Goal: Information Seeking & Learning: Learn about a topic

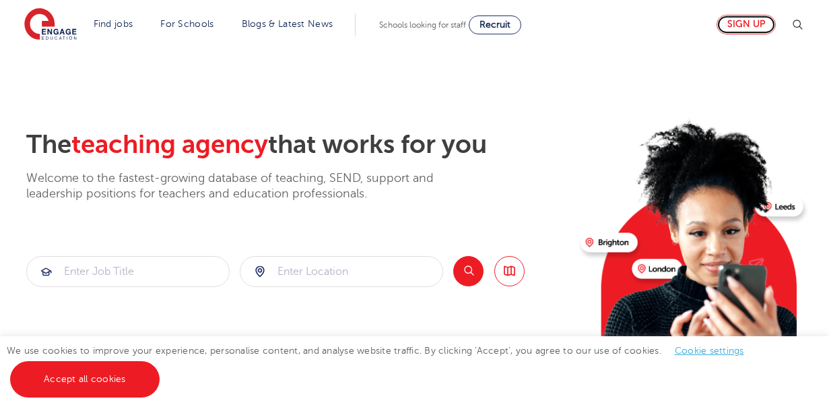
click at [733, 24] on link "Sign up" at bounding box center [746, 25] width 59 height 20
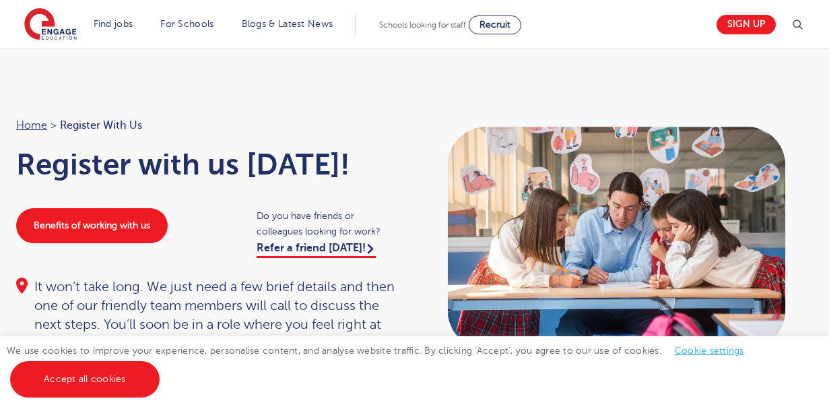
scroll to position [154, 0]
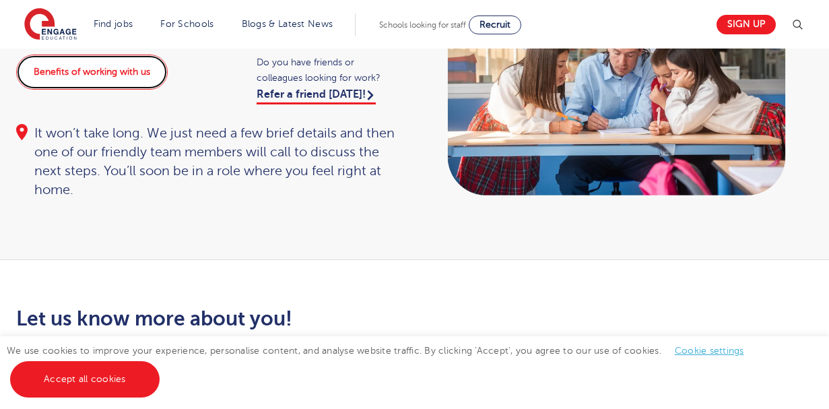
click at [127, 75] on link "Benefits of working with us" at bounding box center [92, 72] width 152 height 35
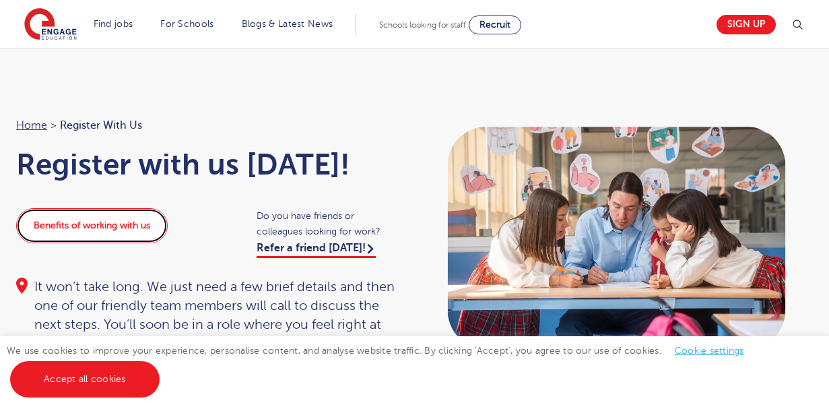
scroll to position [39, 0]
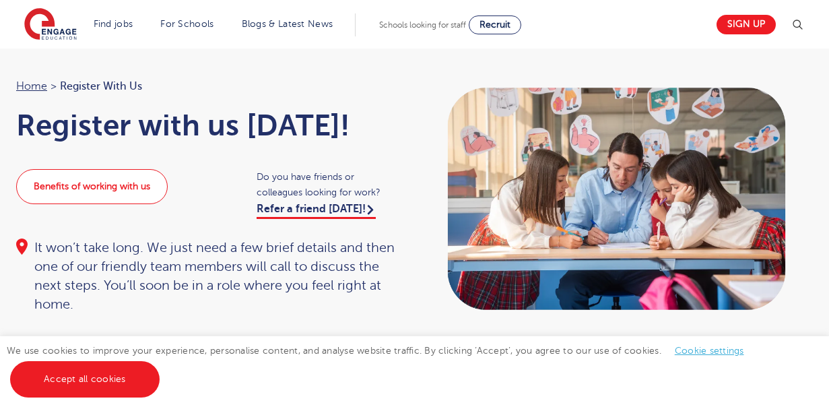
click at [155, 210] on div "Benefits of working with us Do you have friends or colleagues looking for work?…" at bounding box center [209, 193] width 412 height 49
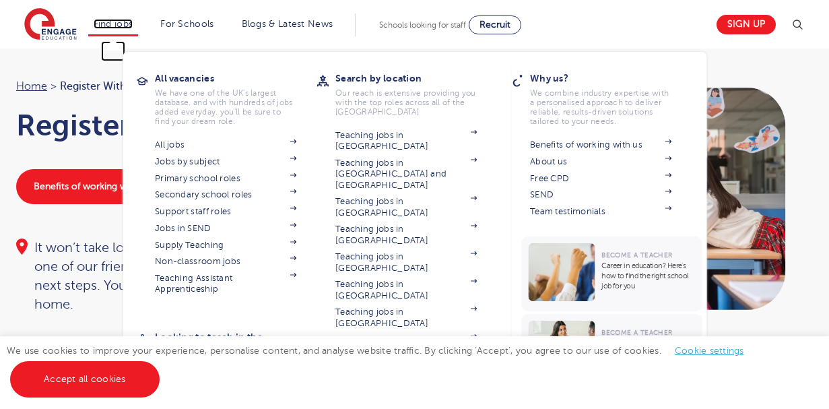
click at [121, 22] on link "Find jobs" at bounding box center [114, 24] width 40 height 10
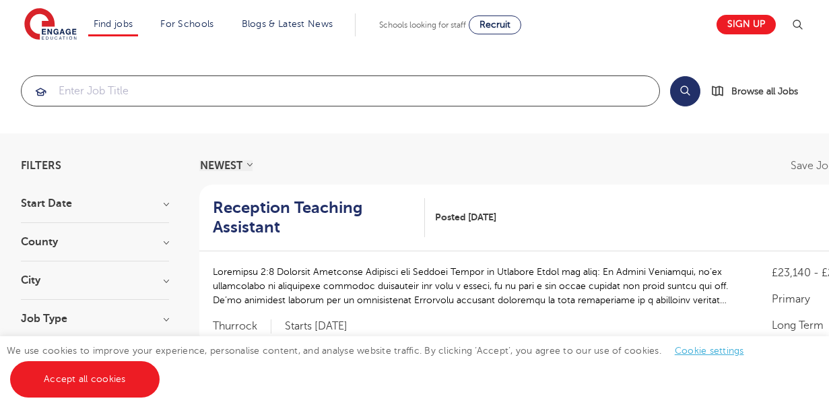
click at [154, 98] on input "search" at bounding box center [341, 91] width 638 height 30
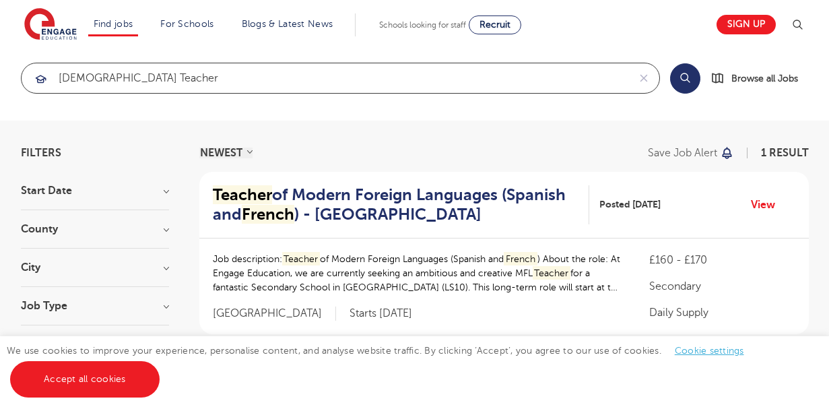
scroll to position [7, 0]
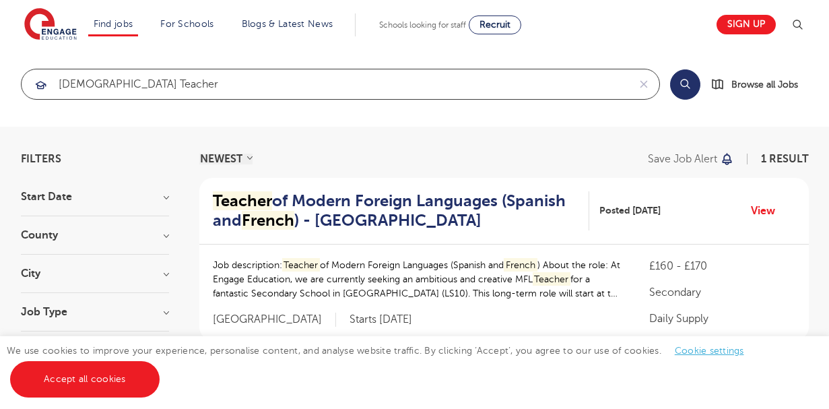
type input "[DEMOGRAPHIC_DATA] teacher"
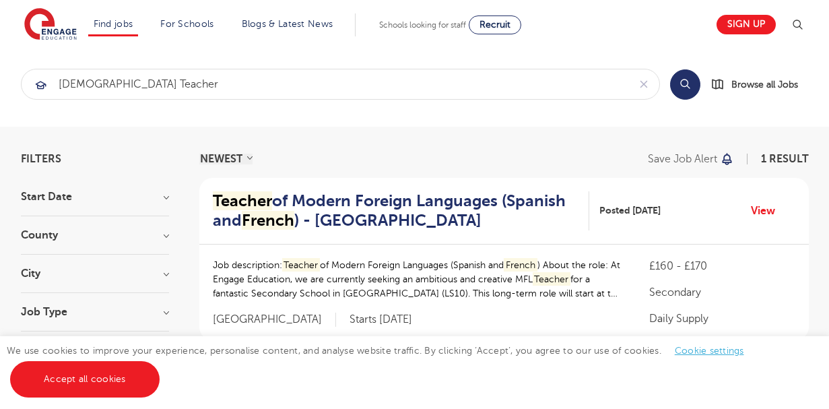
click at [691, 91] on button "Search" at bounding box center [685, 84] width 30 height 30
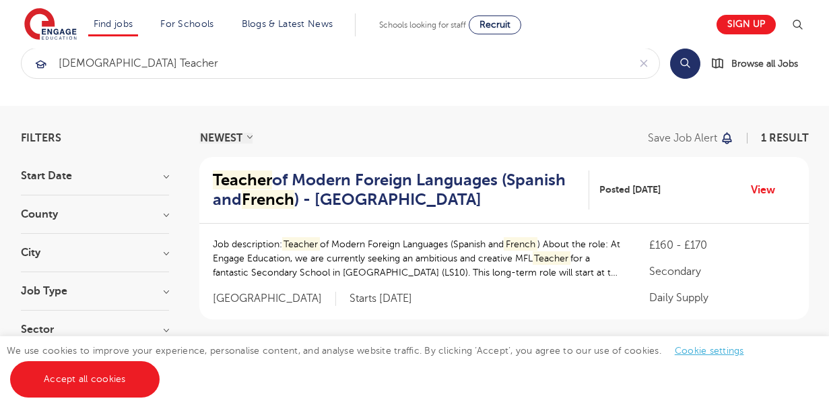
scroll to position [0, 0]
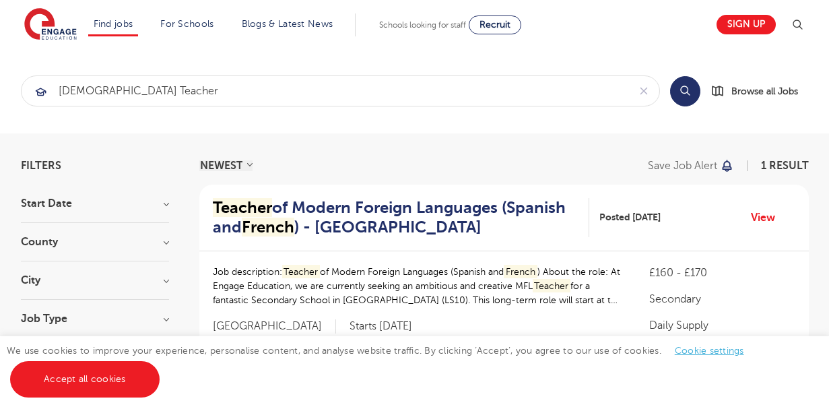
click at [129, 282] on h3 "City" at bounding box center [95, 280] width 148 height 11
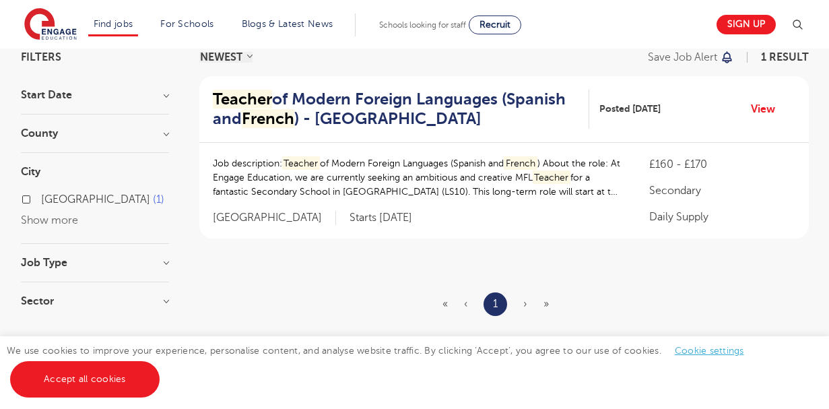
scroll to position [116, 0]
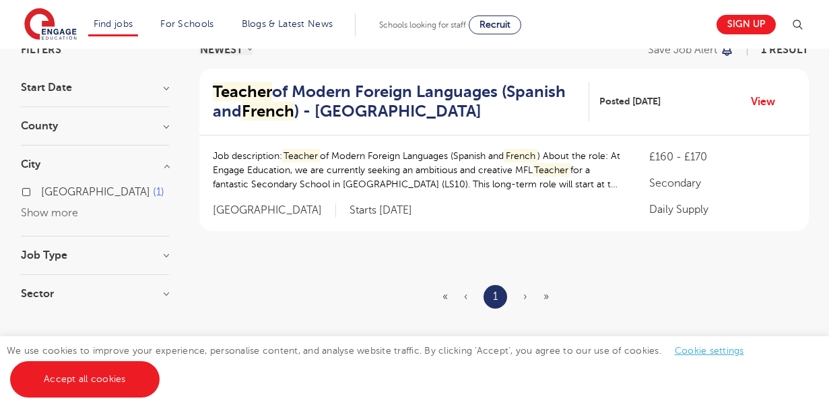
click at [130, 172] on div "Leeds 1 Show more" at bounding box center [95, 196] width 148 height 53
click at [156, 160] on h3 "City" at bounding box center [95, 164] width 148 height 11
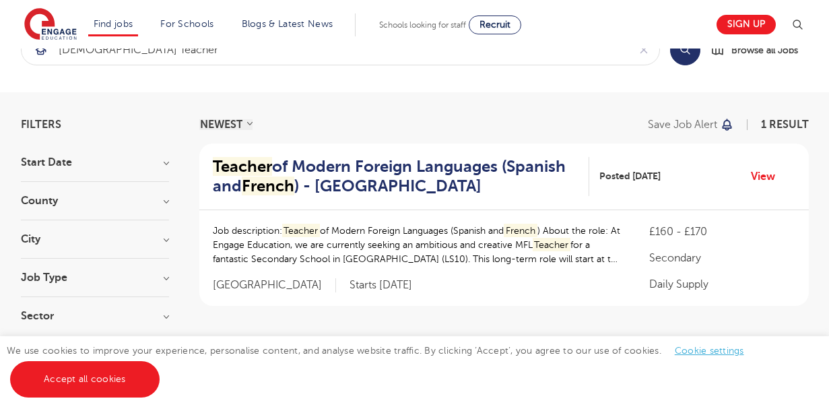
scroll to position [0, 0]
